Goal: Understand process/instructions

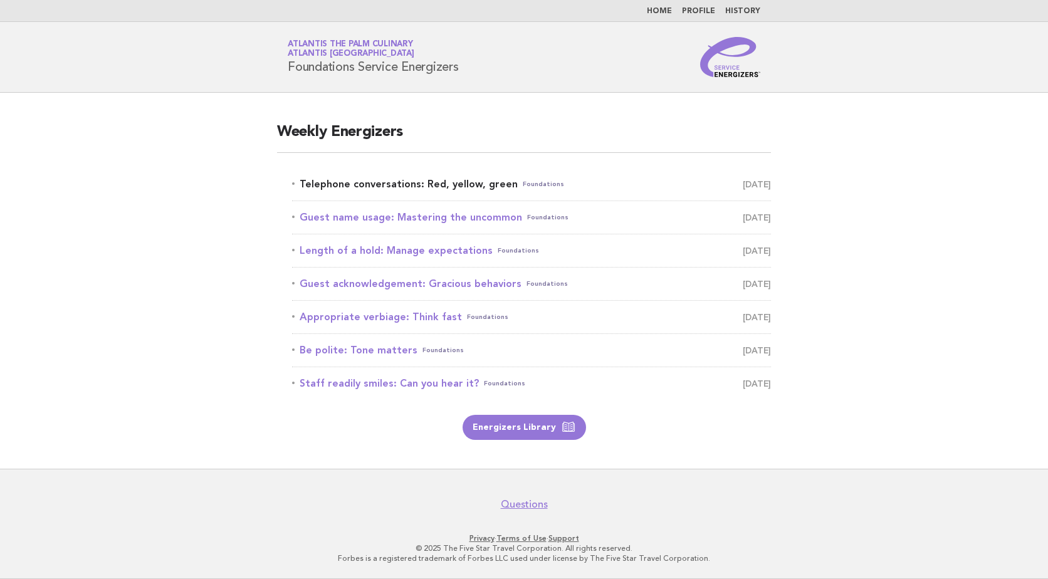
click at [743, 184] on span "September 15" at bounding box center [757, 185] width 28 height 18
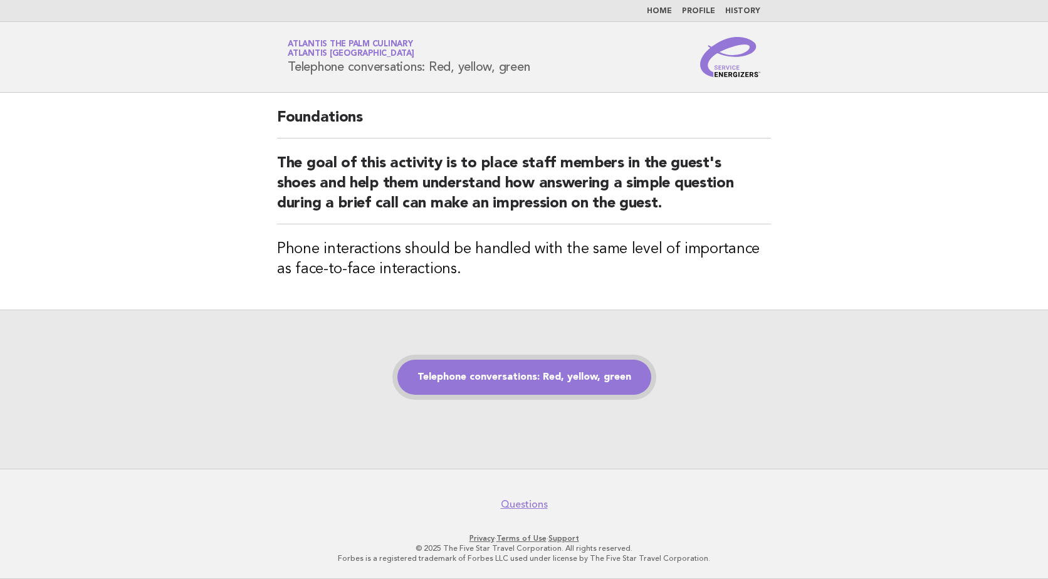
click at [545, 381] on link "Telephone conversations: Red, yellow, green" at bounding box center [525, 377] width 254 height 35
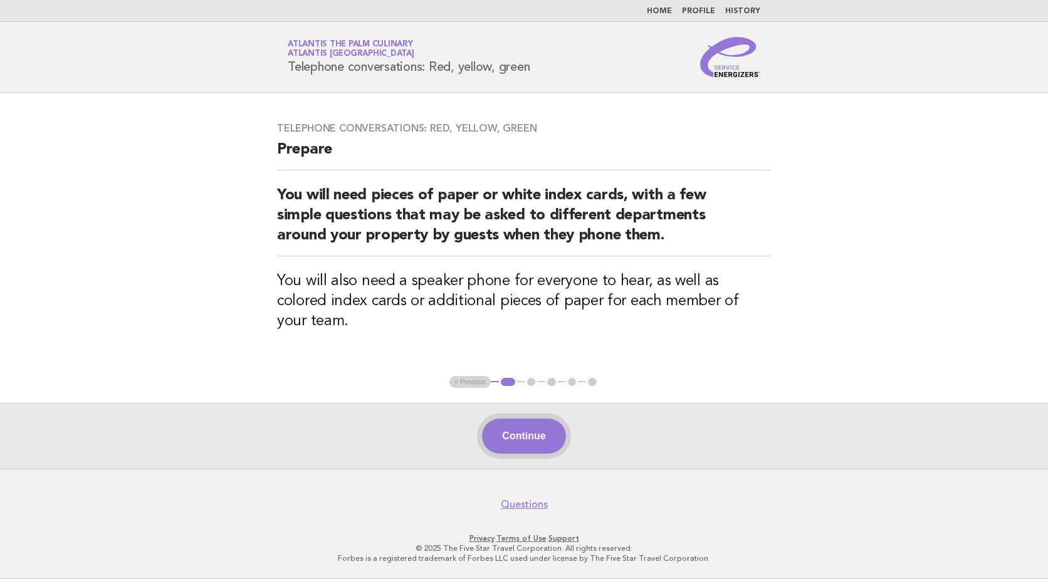
click at [551, 432] on button "Continue" at bounding box center [523, 436] width 83 height 35
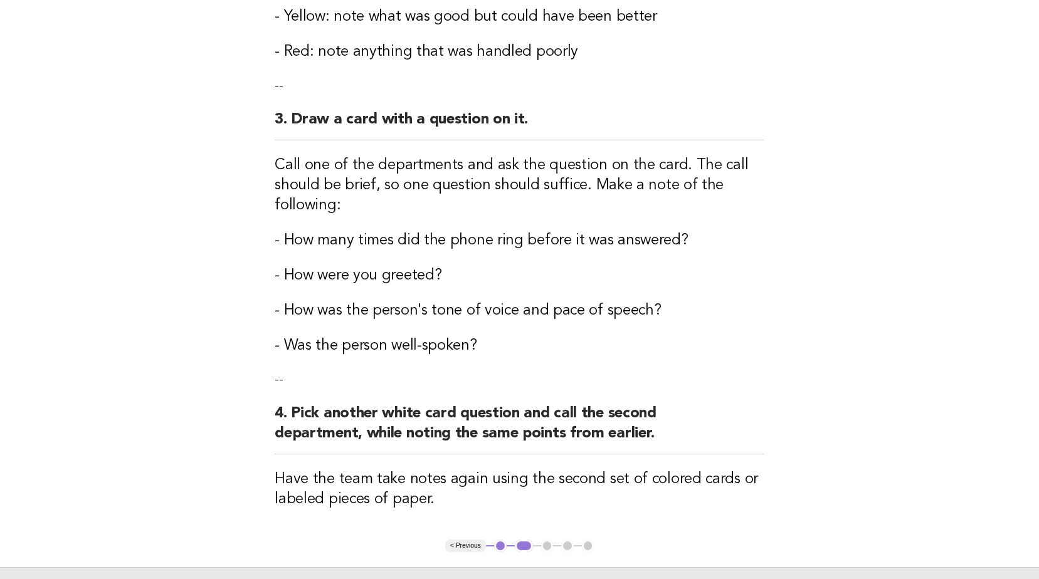
scroll to position [564, 0]
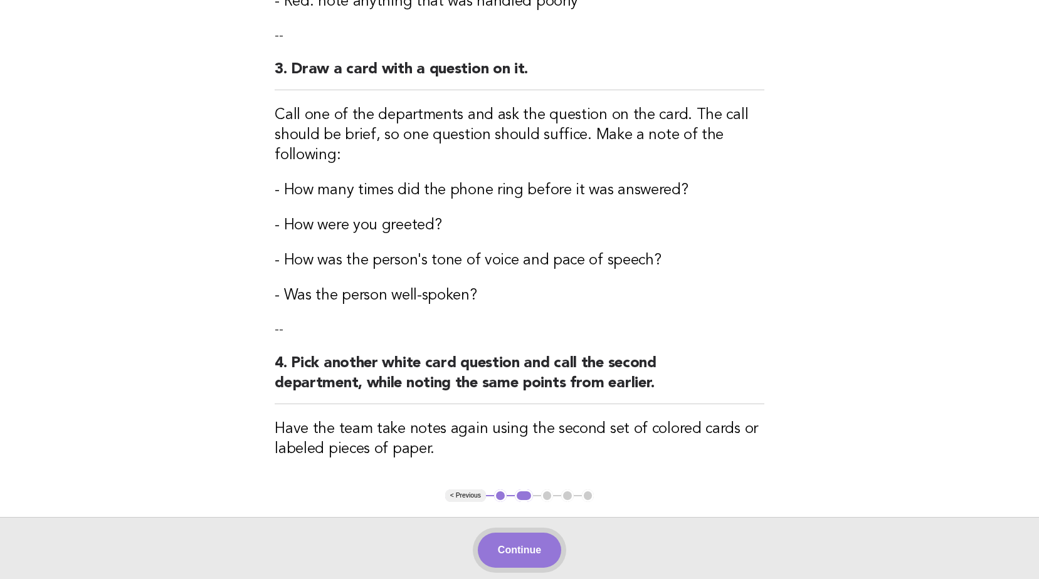
click at [529, 547] on button "Continue" at bounding box center [519, 550] width 83 height 35
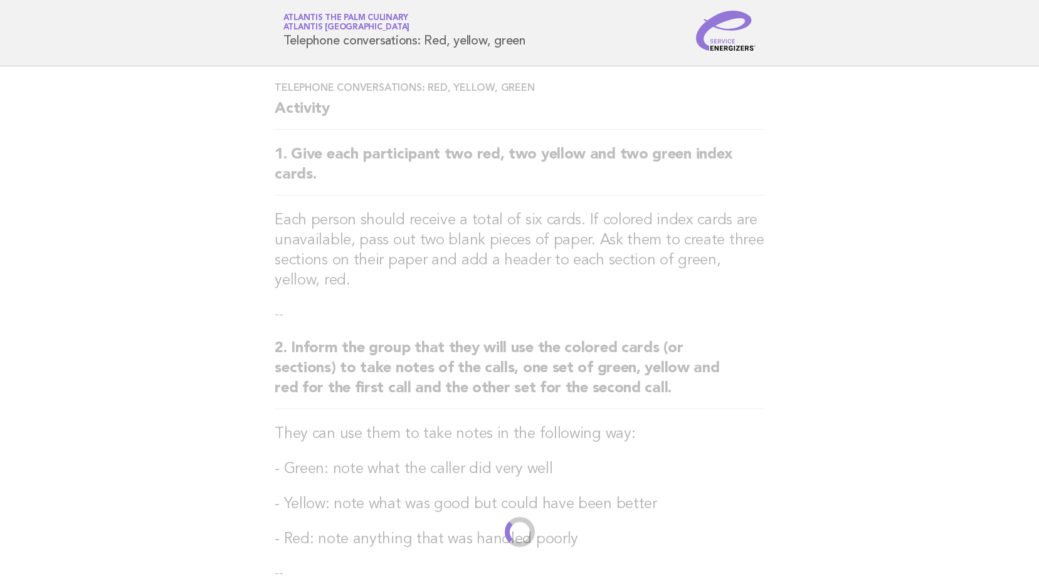
scroll to position [0, 0]
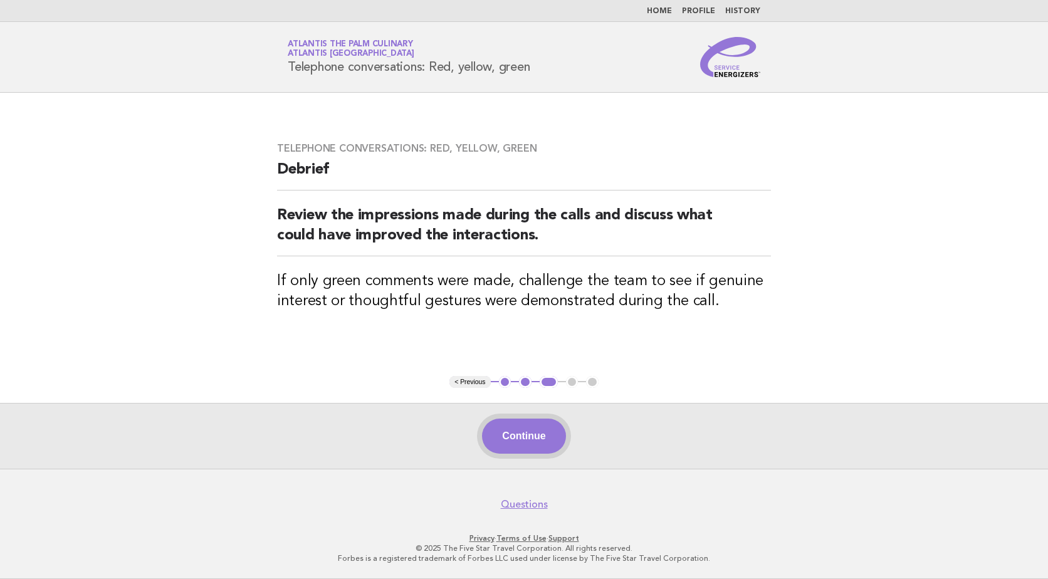
click at [538, 431] on button "Continue" at bounding box center [523, 436] width 83 height 35
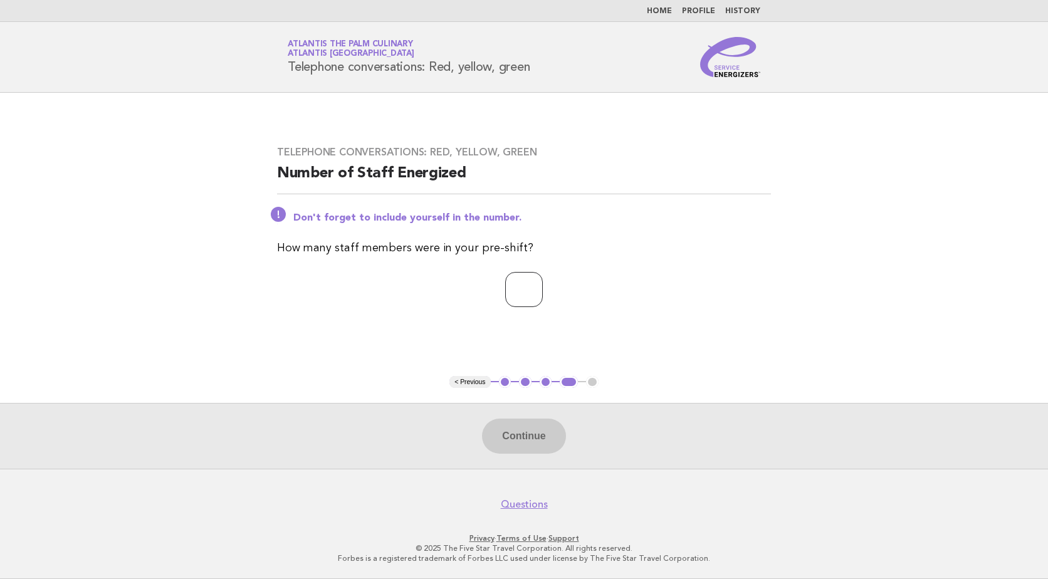
click at [515, 285] on input "number" at bounding box center [524, 289] width 38 height 35
type input "*"
click at [524, 434] on button "Continue" at bounding box center [523, 436] width 83 height 35
